Goal: Task Accomplishment & Management: Use online tool/utility

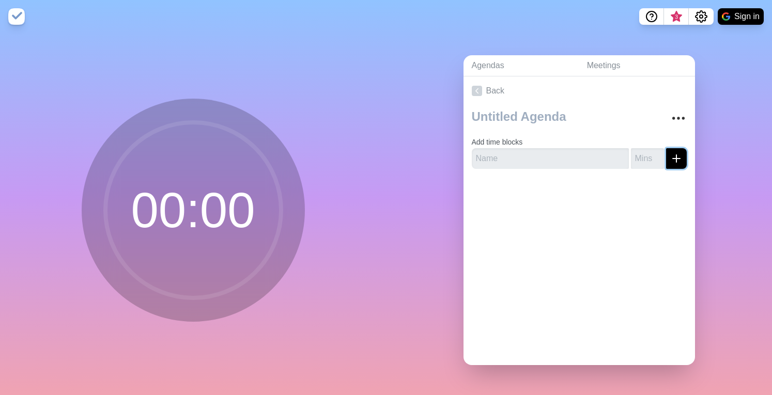
click at [670, 152] on icon "submit" at bounding box center [676, 158] width 12 height 12
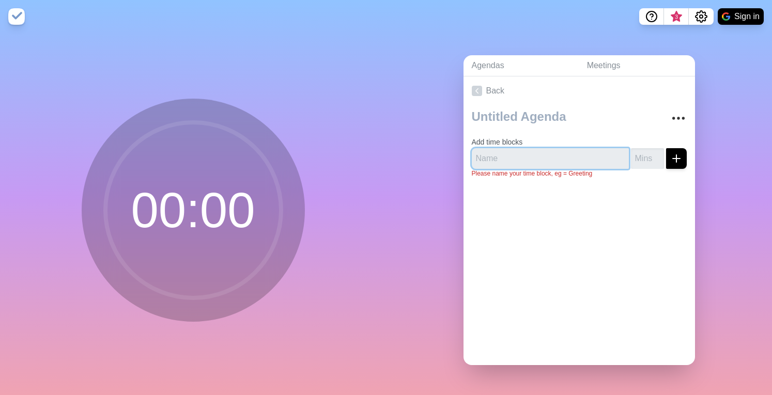
click at [544, 148] on input "text" at bounding box center [550, 158] width 157 height 21
type input "a"
type input "Agenda 1"
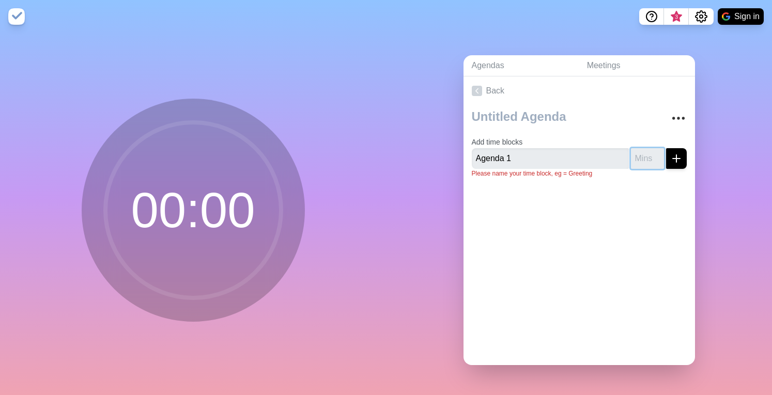
click at [641, 159] on input "number" at bounding box center [647, 158] width 33 height 21
click at [646, 148] on input "1" at bounding box center [647, 158] width 33 height 21
click at [646, 156] on input "0" at bounding box center [647, 158] width 33 height 21
click at [645, 148] on input "1" at bounding box center [647, 158] width 33 height 21
click at [645, 148] on input "2" at bounding box center [647, 158] width 33 height 21
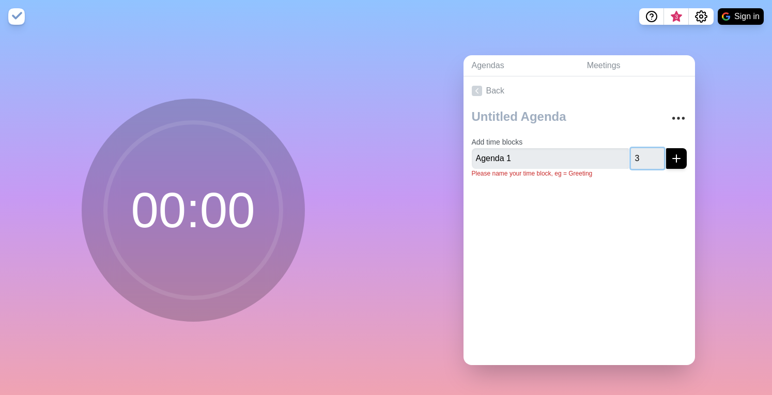
click at [645, 148] on input "3" at bounding box center [647, 158] width 33 height 21
click at [645, 148] on input "4" at bounding box center [647, 158] width 33 height 21
click at [648, 157] on input "3" at bounding box center [647, 158] width 33 height 21
click at [647, 157] on input "2" at bounding box center [647, 158] width 33 height 21
type input "1"
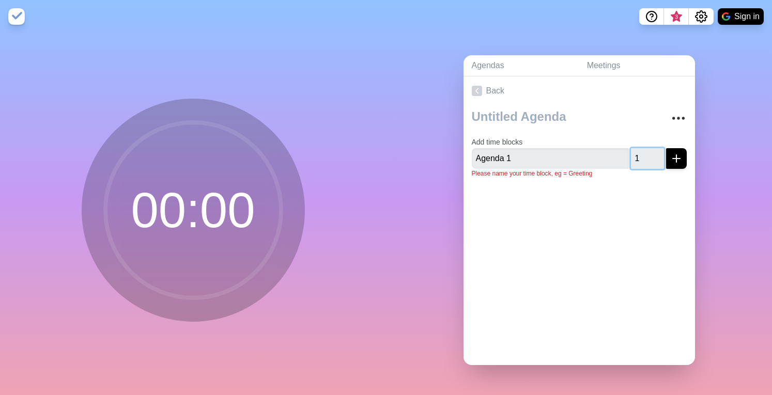
click at [646, 158] on input "1" at bounding box center [647, 158] width 33 height 21
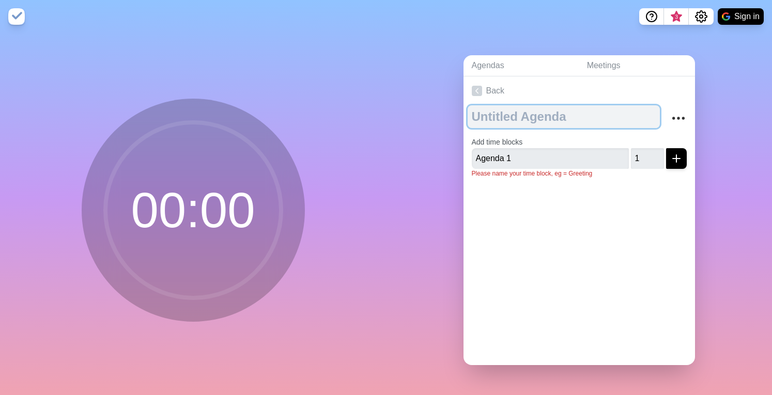
click at [508, 106] on textarea at bounding box center [564, 116] width 192 height 23
type textarea "t"
type textarea "Weekly LT"
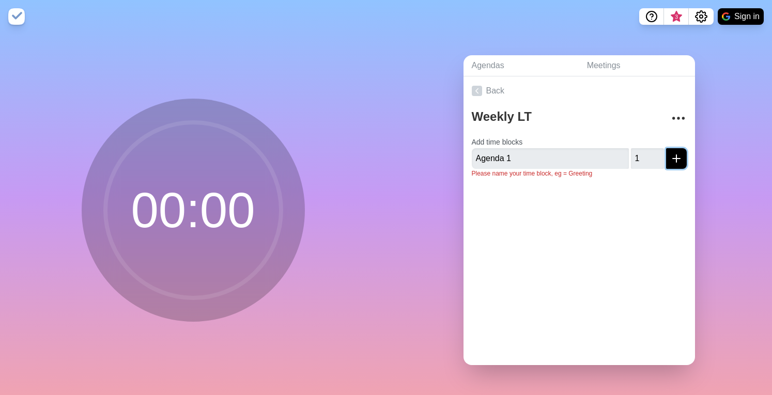
click at [670, 155] on icon "submit" at bounding box center [676, 158] width 12 height 12
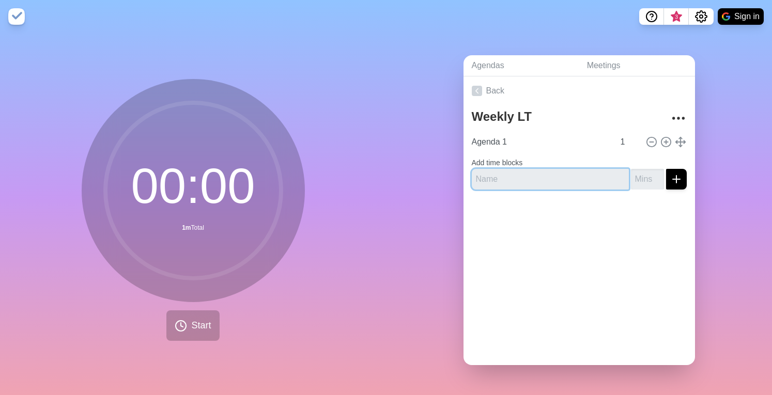
click at [520, 171] on input "text" at bounding box center [550, 179] width 157 height 21
type input "Agenda 2"
click at [633, 177] on input "number" at bounding box center [647, 179] width 33 height 21
type input "1"
click at [647, 172] on input "1" at bounding box center [647, 179] width 33 height 21
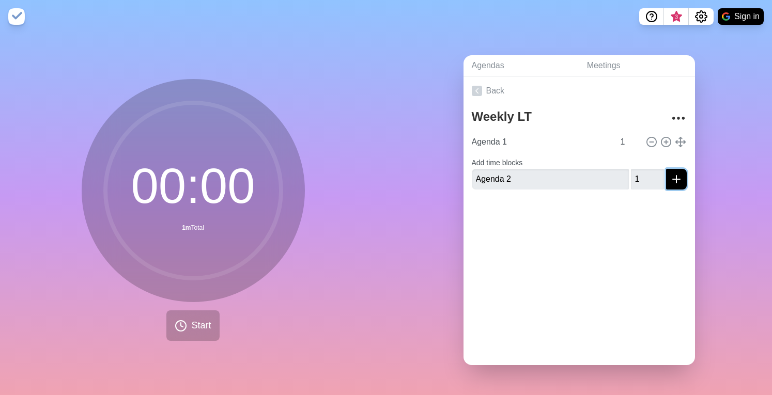
click at [670, 173] on icon "submit" at bounding box center [676, 179] width 12 height 12
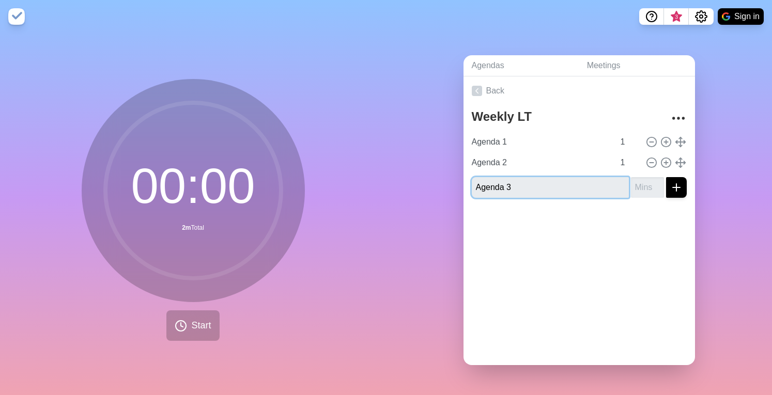
type input "Agenda 3"
click at [631, 183] on input "number" at bounding box center [647, 187] width 33 height 21
type input "3"
click at [664, 212] on div at bounding box center [580, 226] width 232 height 41
click at [670, 183] on icon "submit" at bounding box center [676, 187] width 12 height 12
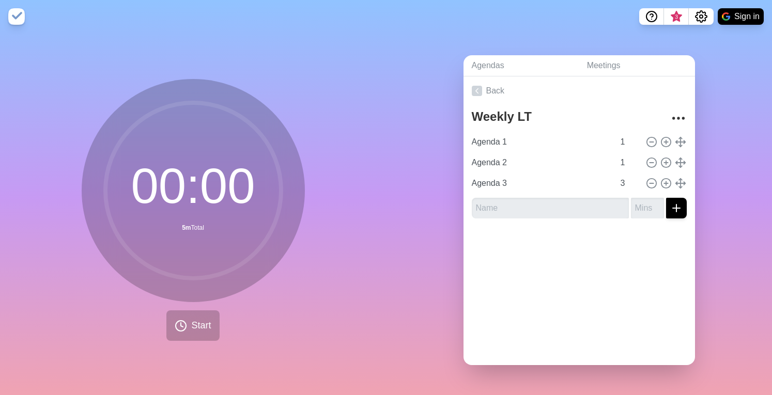
click at [624, 244] on div at bounding box center [580, 247] width 232 height 41
click at [624, 180] on input "2" at bounding box center [629, 183] width 25 height 21
type input "1"
click at [624, 180] on input "1" at bounding box center [629, 183] width 25 height 21
click at [642, 229] on div at bounding box center [580, 247] width 232 height 41
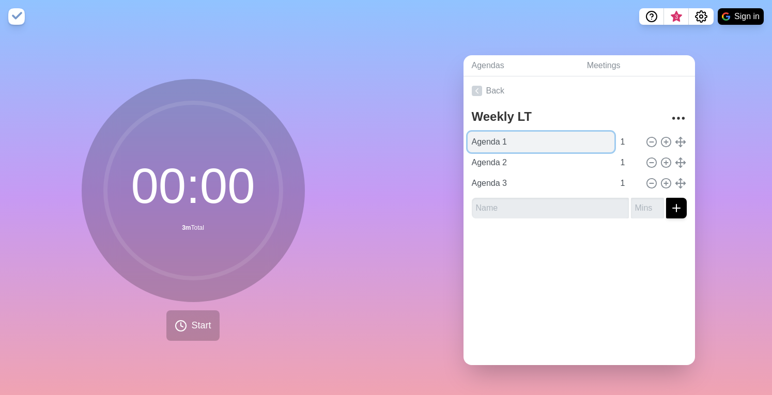
click at [508, 140] on input "Agenda 1" at bounding box center [541, 142] width 147 height 21
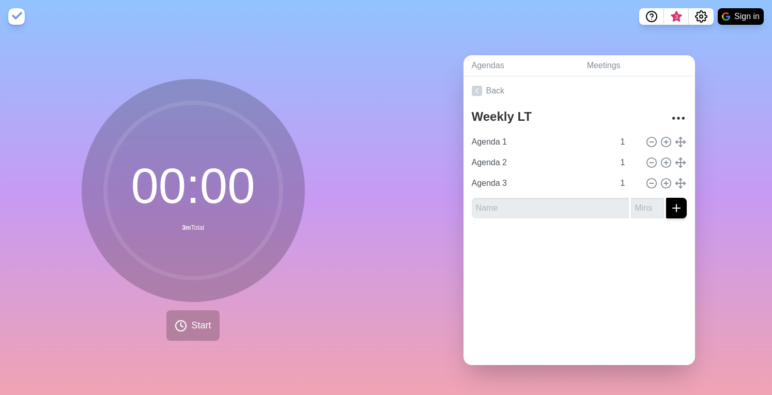
click at [539, 263] on div "Back Weekly LT Agenda 1 1 Agenda 2 1 Agenda 3 1" at bounding box center [580, 220] width 232 height 289
click at [508, 60] on link "Agendas" at bounding box center [521, 65] width 115 height 21
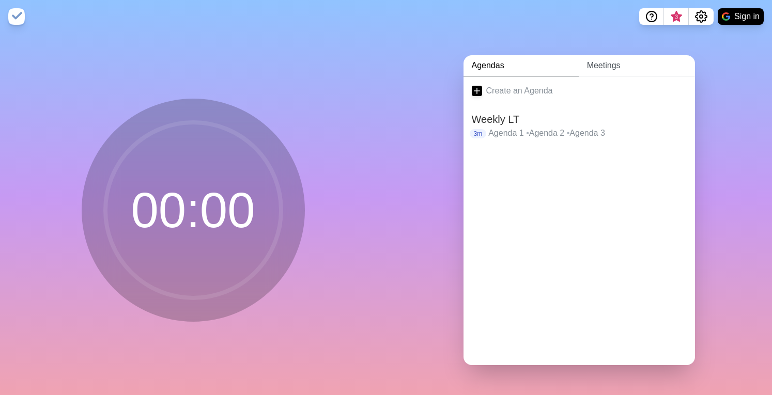
click at [607, 60] on link "Meetings" at bounding box center [637, 65] width 116 height 21
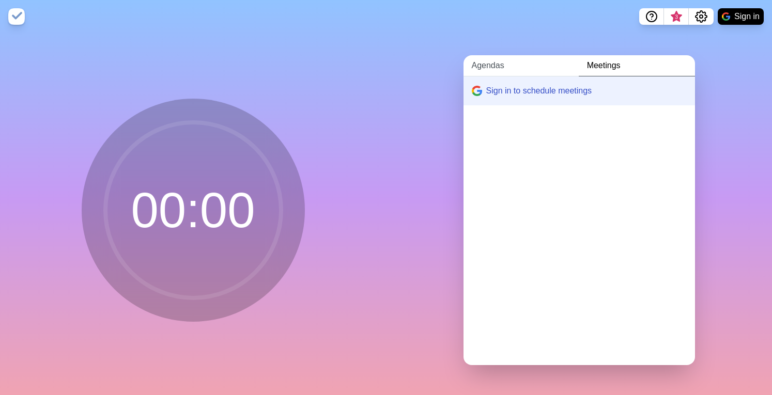
click at [492, 65] on link "Agendas" at bounding box center [521, 65] width 115 height 21
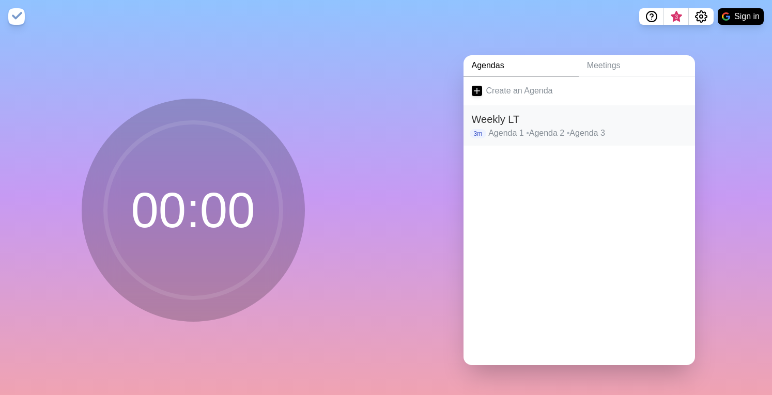
click at [503, 118] on h2 "Weekly LT" at bounding box center [579, 120] width 215 height 16
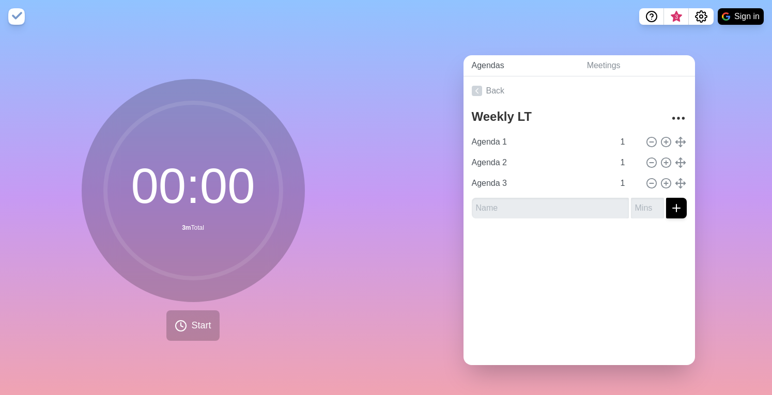
click at [487, 65] on link "Agendas" at bounding box center [521, 65] width 115 height 21
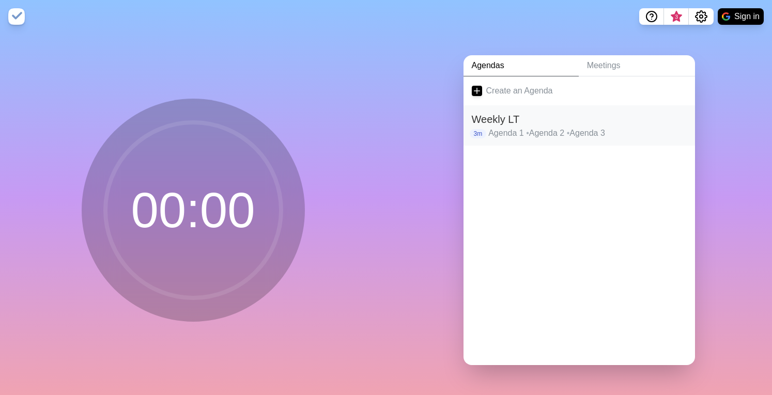
click at [513, 127] on p "Agenda 1 • Agenda 2 • Agenda 3" at bounding box center [587, 133] width 198 height 12
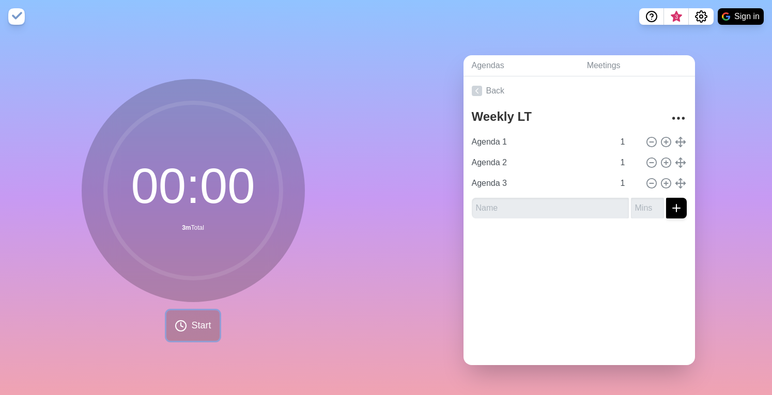
click at [185, 321] on button "Start" at bounding box center [192, 326] width 53 height 30
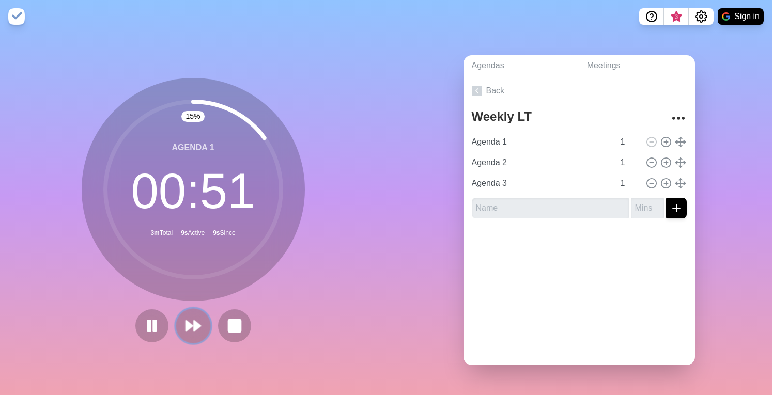
click at [194, 321] on polygon at bounding box center [197, 326] width 7 height 10
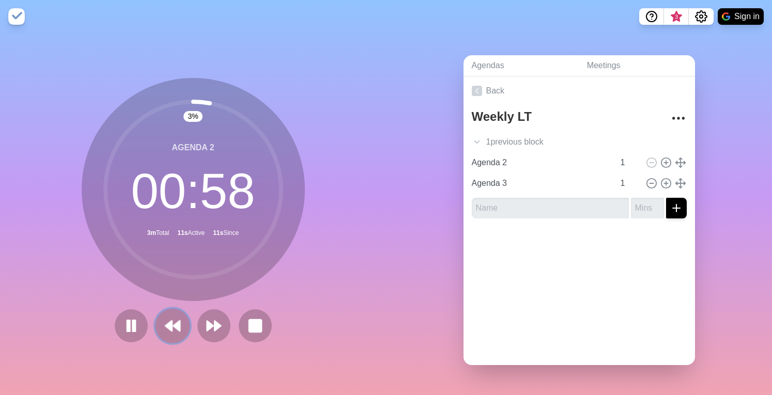
click at [178, 324] on button at bounding box center [172, 326] width 35 height 35
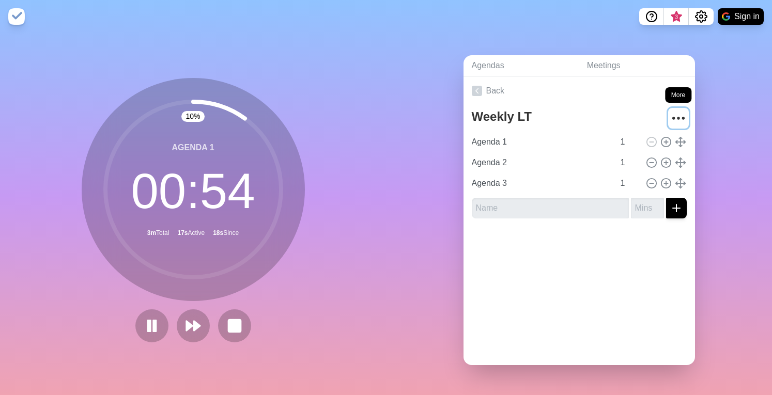
click at [670, 112] on icon "More" at bounding box center [678, 118] width 17 height 17
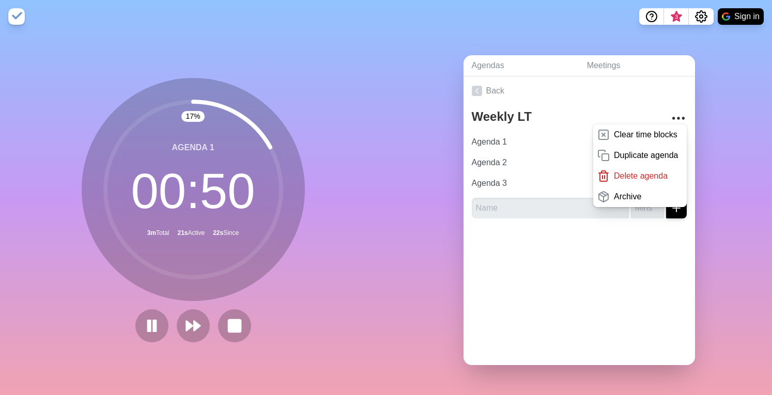
click at [580, 283] on div "Back Weekly LT Clear time blocks Duplicate agenda Delete agenda Archive Agenda …" at bounding box center [580, 220] width 232 height 289
click at [533, 299] on div "Back Weekly LT Clear time blocks Duplicate agenda Delete agenda Archive Agenda …" at bounding box center [580, 220] width 232 height 289
click at [670, 111] on icon "More" at bounding box center [678, 118] width 17 height 17
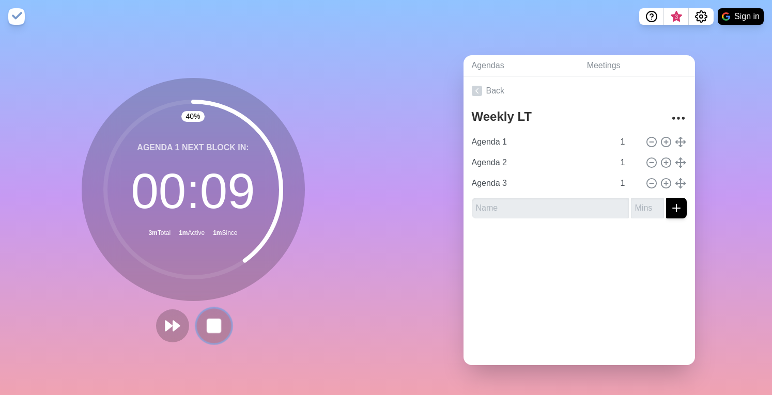
click at [209, 323] on rect at bounding box center [213, 325] width 13 height 13
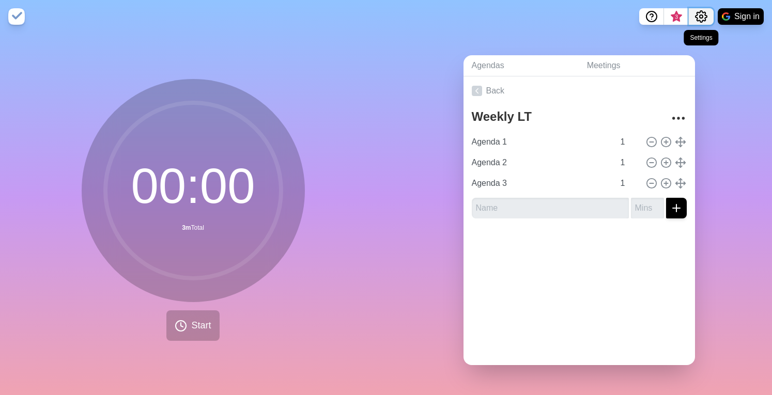
click at [704, 13] on icon "Settings" at bounding box center [701, 16] width 12 height 12
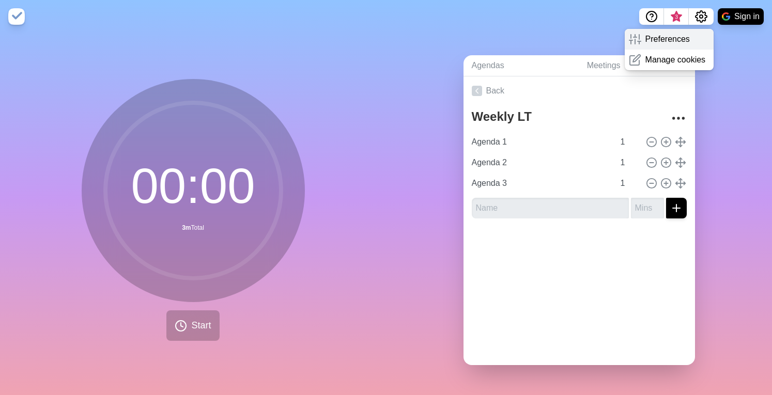
click at [671, 35] on p "Preferences" at bounding box center [668, 39] width 44 height 12
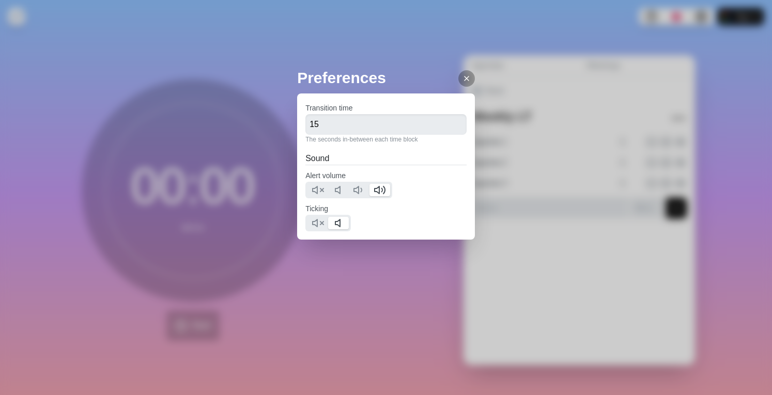
click at [463, 79] on icon at bounding box center [467, 78] width 8 height 8
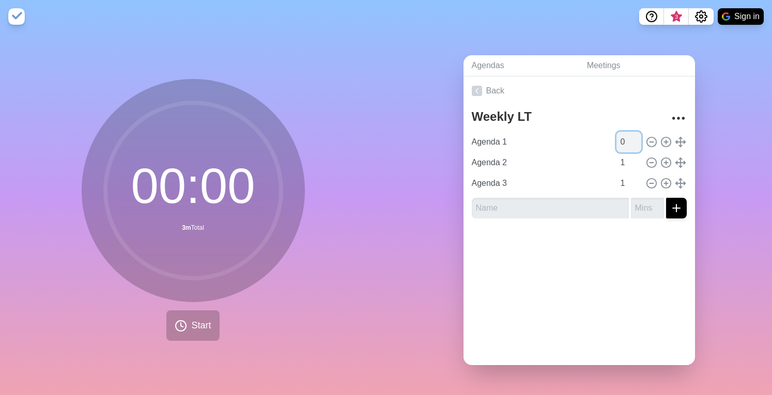
click at [624, 140] on input "0" at bounding box center [629, 142] width 25 height 21
type input "0.5"
click at [666, 244] on div at bounding box center [580, 247] width 232 height 41
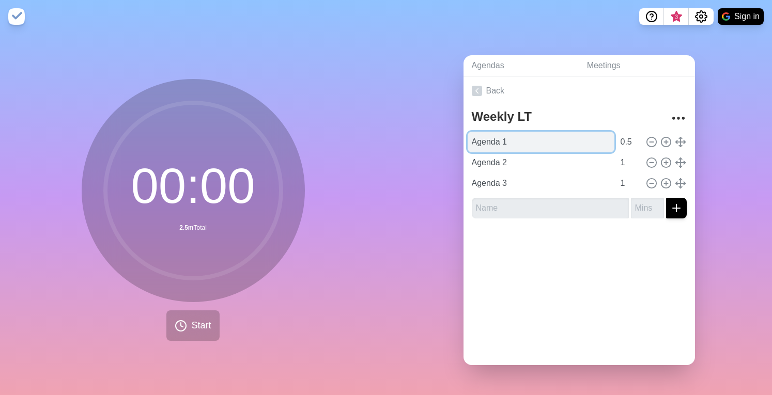
click at [529, 137] on input "Agenda 1" at bounding box center [541, 142] width 147 height 21
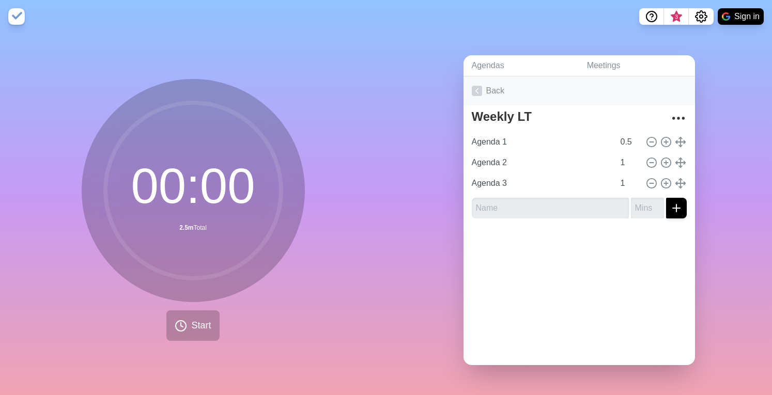
click at [611, 97] on link "Back" at bounding box center [580, 90] width 232 height 29
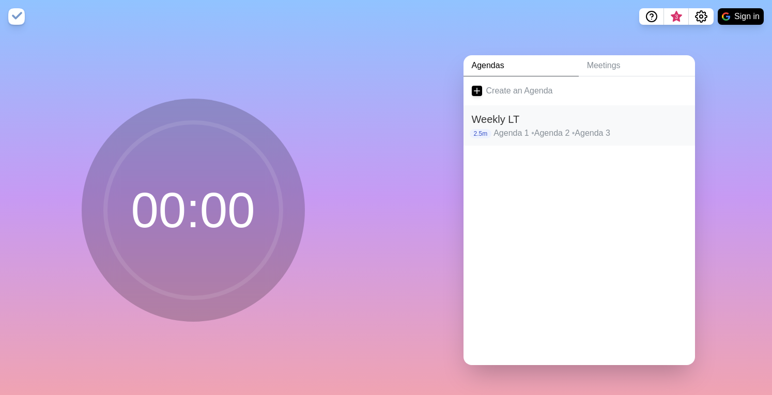
click at [545, 120] on h2 "Weekly LT" at bounding box center [579, 120] width 215 height 16
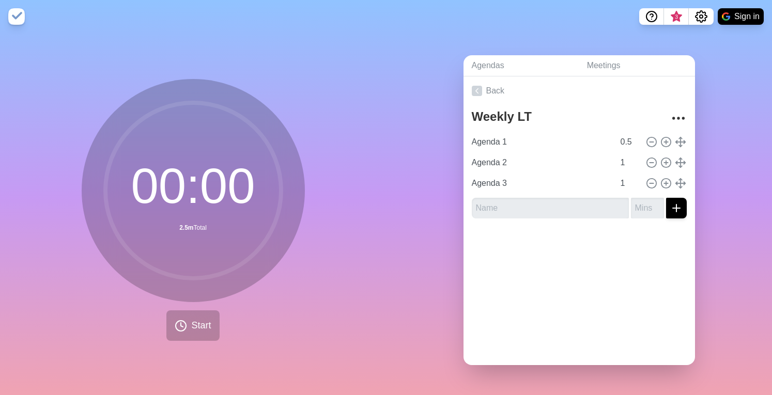
click at [558, 272] on div "Back Weekly LT Agenda 1 0.5 Agenda 2 1 Agenda 3 1" at bounding box center [580, 220] width 232 height 289
click at [191, 319] on span "Start" at bounding box center [201, 326] width 20 height 14
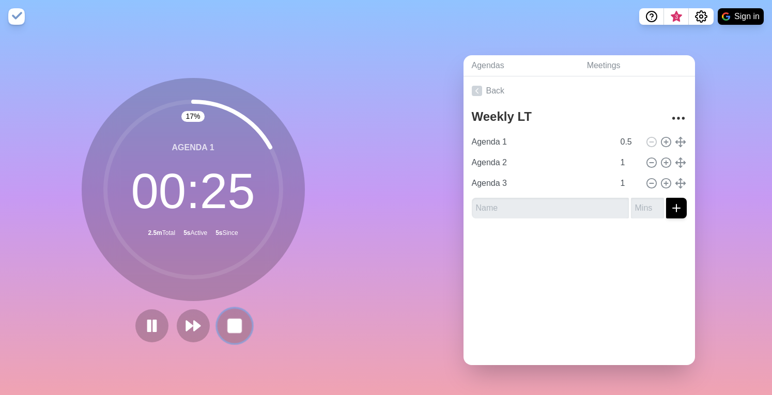
click at [228, 320] on rect at bounding box center [234, 325] width 13 height 13
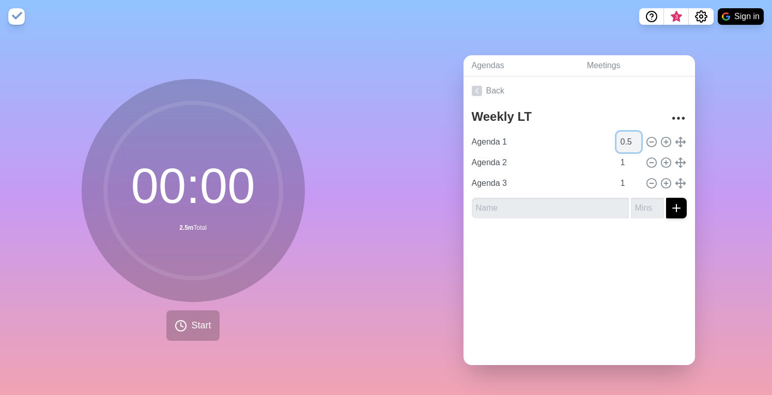
click at [618, 138] on input "0.5" at bounding box center [629, 142] width 25 height 21
type input "0.25"
click at [180, 330] on button "Start" at bounding box center [192, 326] width 53 height 30
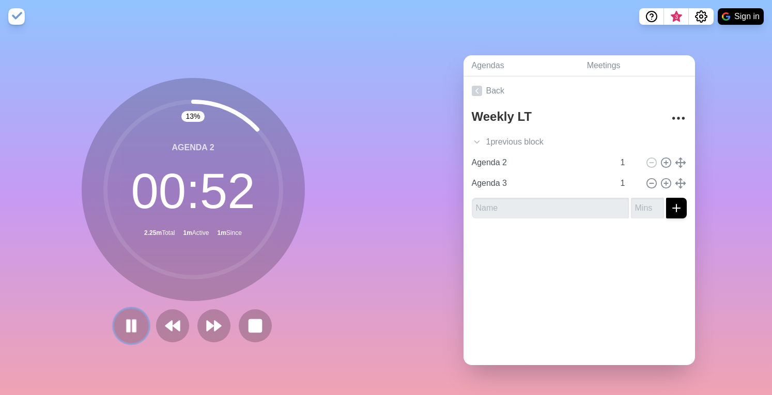
click at [122, 328] on icon at bounding box center [131, 326] width 18 height 18
click at [694, 18] on button "Settings" at bounding box center [701, 16] width 25 height 17
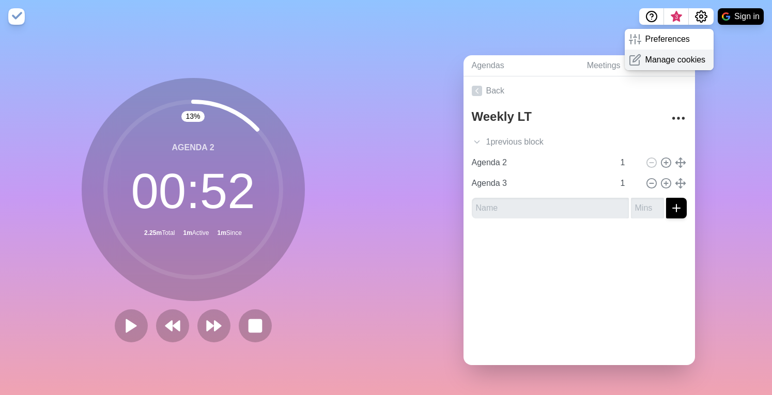
click at [665, 64] on p "Manage cookies" at bounding box center [676, 60] width 60 height 12
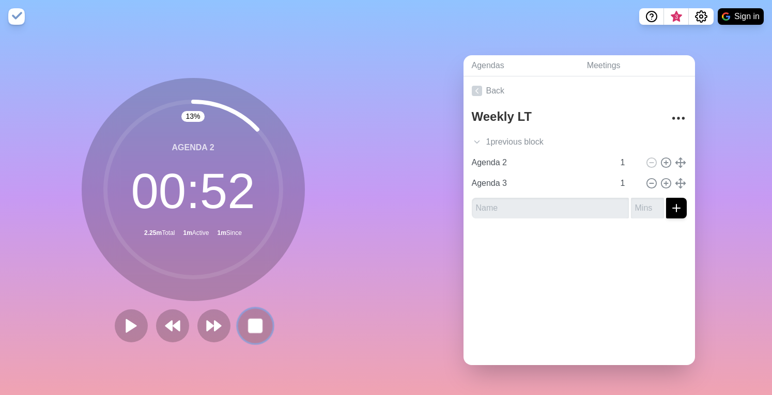
click at [240, 318] on button at bounding box center [255, 326] width 35 height 35
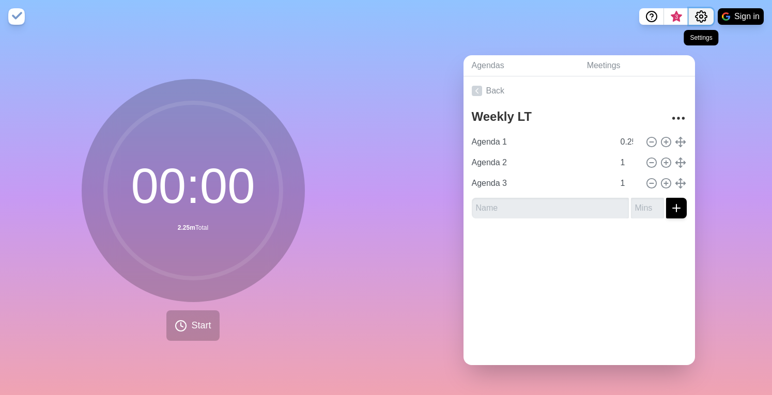
click at [709, 14] on button "Settings" at bounding box center [701, 16] width 25 height 17
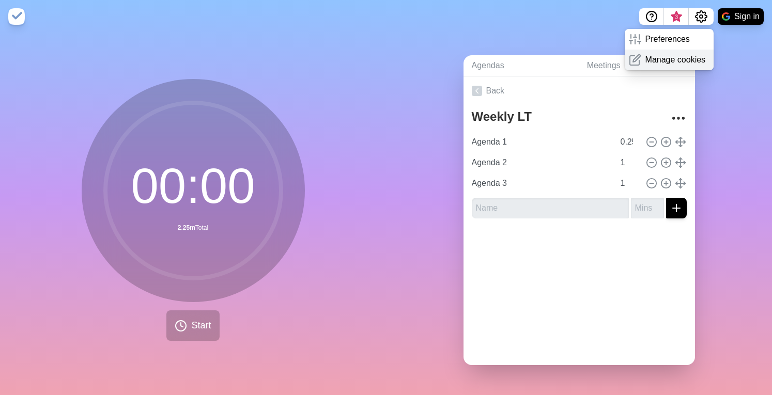
click at [664, 65] on p "Manage cookies" at bounding box center [676, 60] width 60 height 12
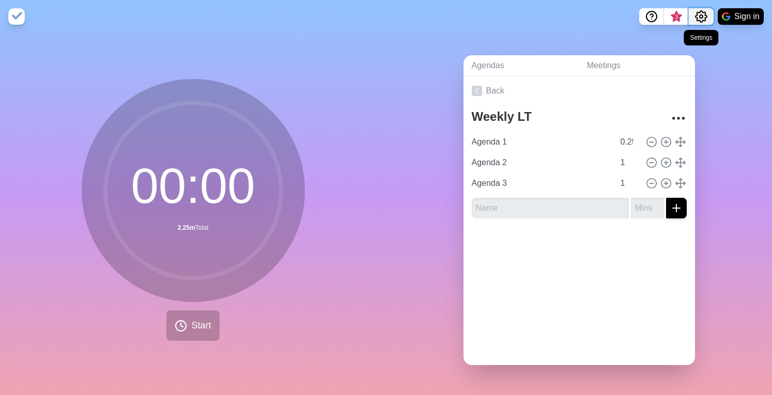
click at [696, 13] on icon "Settings" at bounding box center [701, 16] width 11 height 11
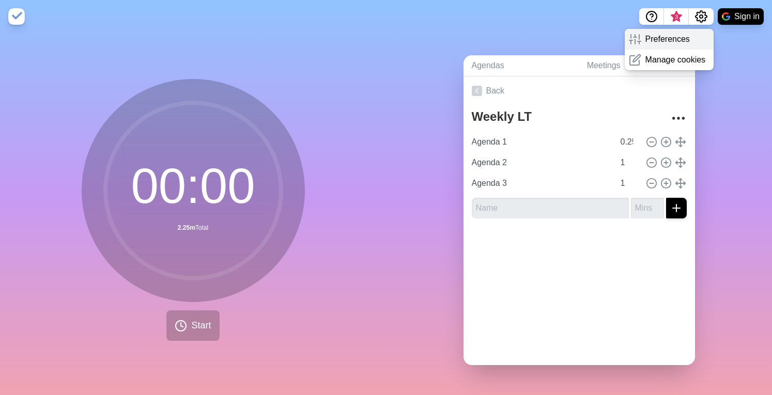
click at [660, 41] on p "Preferences" at bounding box center [668, 39] width 44 height 12
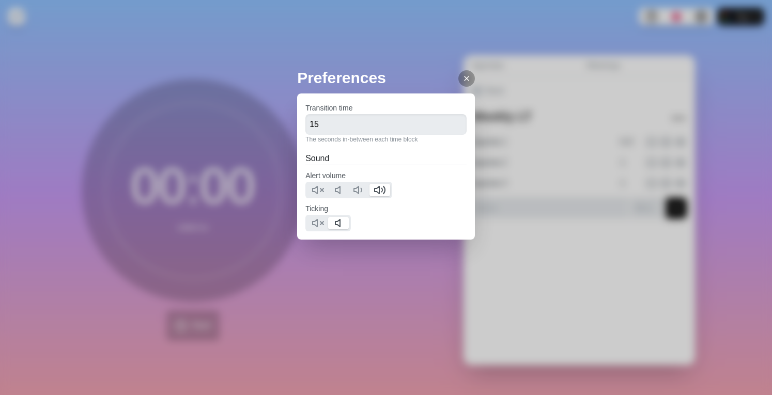
click at [463, 79] on icon at bounding box center [467, 78] width 8 height 8
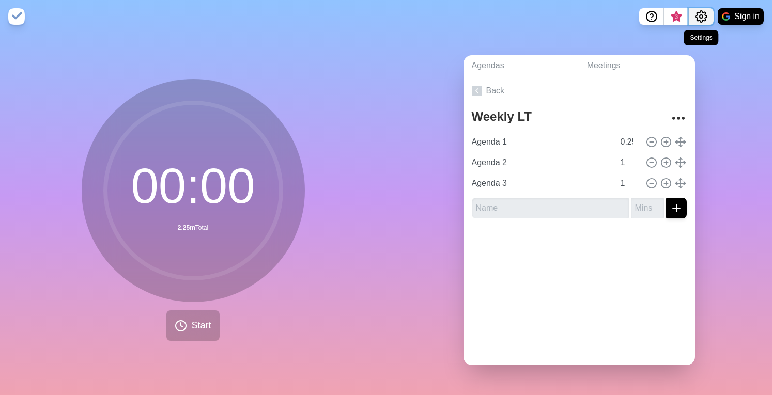
click at [700, 17] on icon "Settings" at bounding box center [701, 16] width 12 height 12
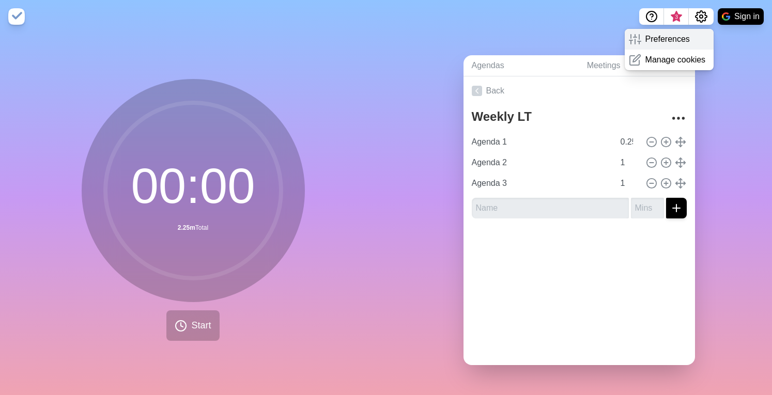
click at [660, 38] on p "Preferences" at bounding box center [668, 39] width 44 height 12
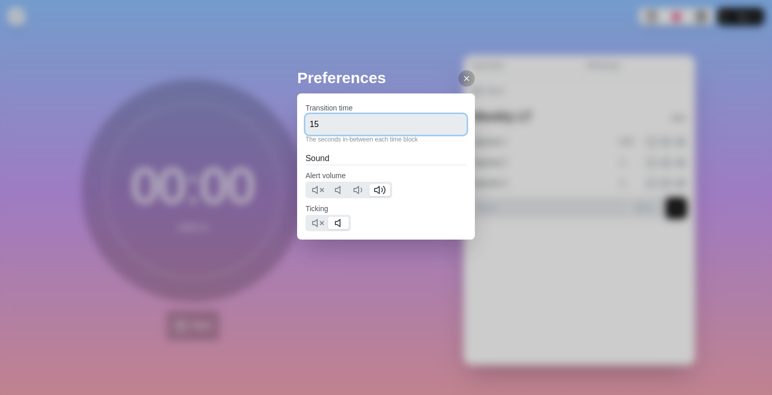
click at [328, 126] on input "15" at bounding box center [385, 124] width 161 height 21
click at [463, 80] on icon at bounding box center [467, 78] width 8 height 8
